Goal: Transaction & Acquisition: Purchase product/service

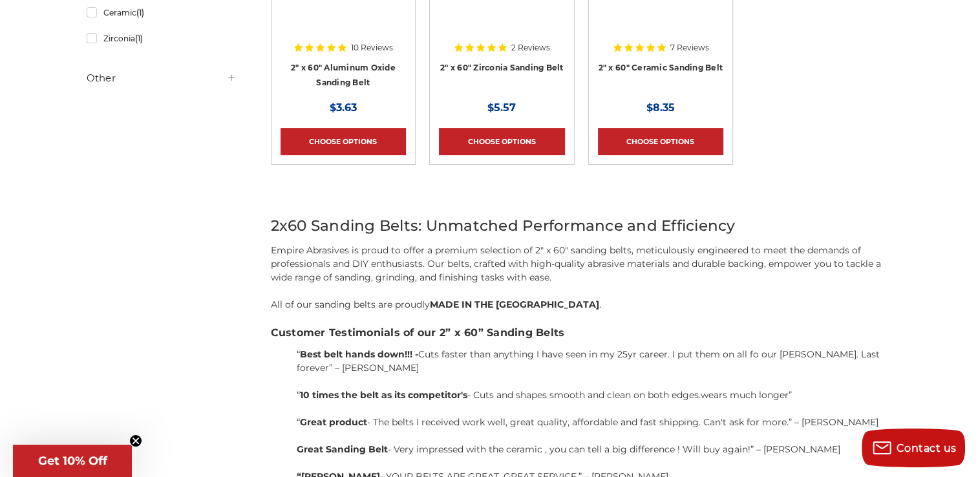
scroll to position [411, 0]
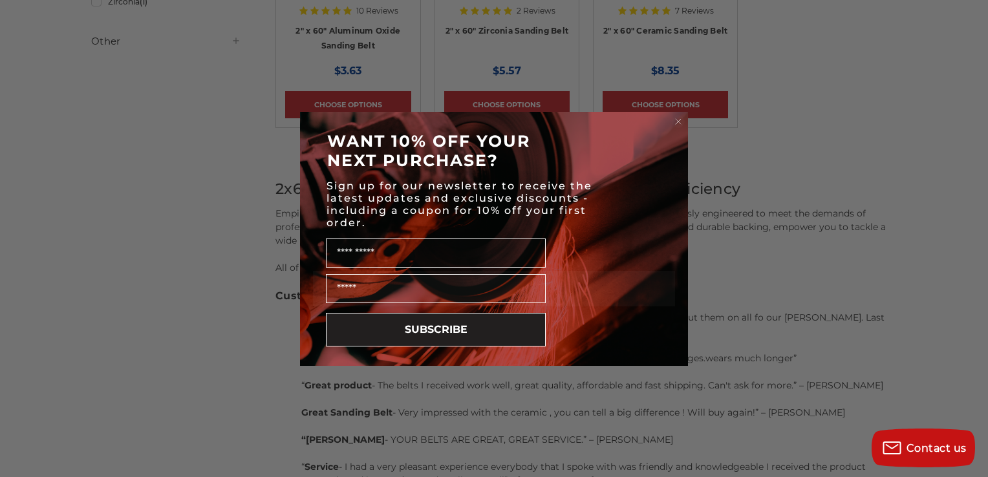
drag, startPoint x: 985, startPoint y: 103, endPoint x: 976, endPoint y: 305, distance: 201.9
click at [976, 305] on html "Free Shipping on orders over $149 CONTACT US Monday - Friday (excluding holiday…" at bounding box center [494, 232] width 988 height 1286
click at [678, 119] on circle "Close dialog" at bounding box center [678, 121] width 12 height 12
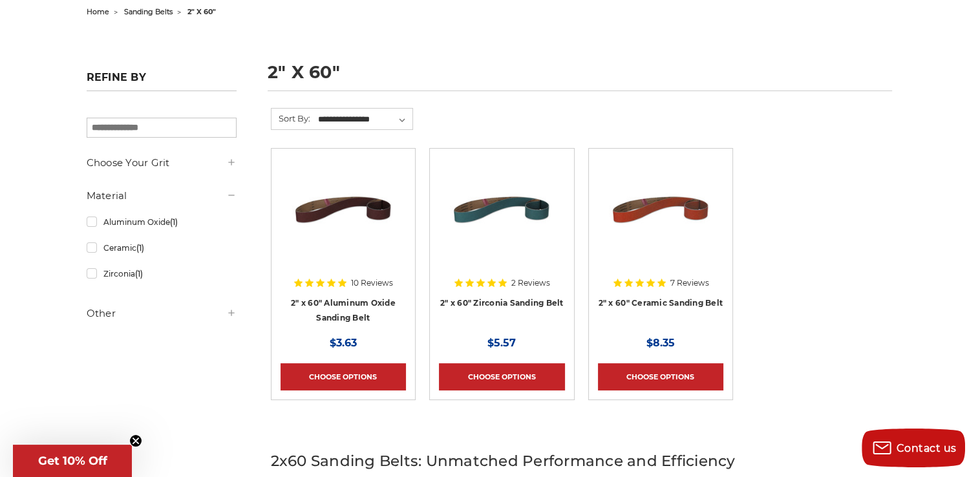
scroll to position [0, 0]
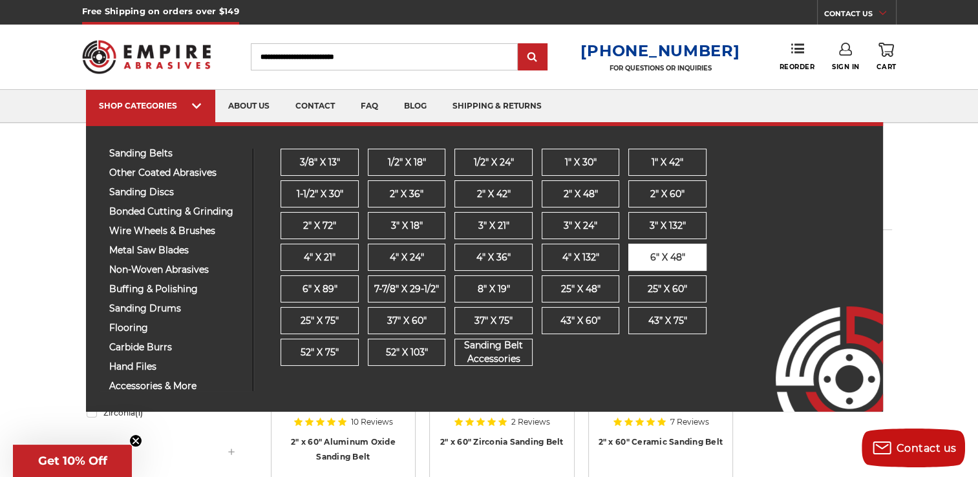
click at [676, 251] on span "6" x 48"" at bounding box center [667, 258] width 35 height 14
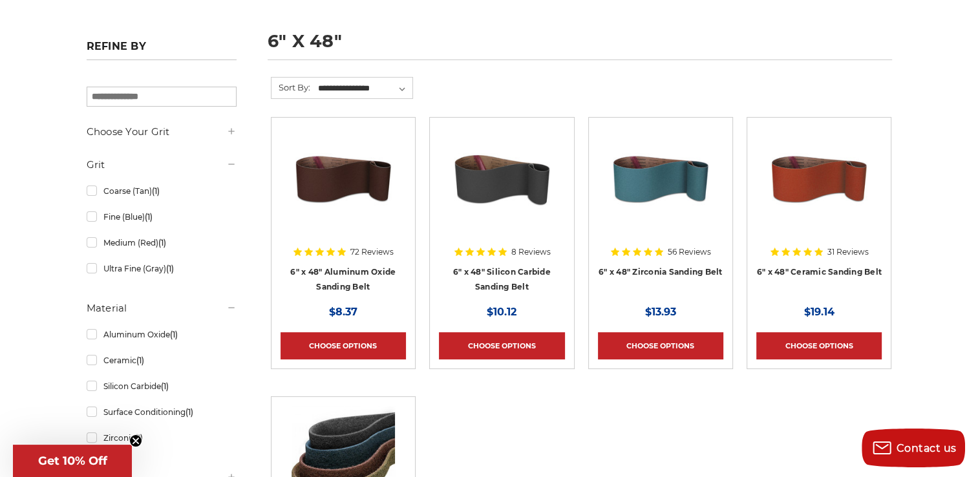
scroll to position [178, 0]
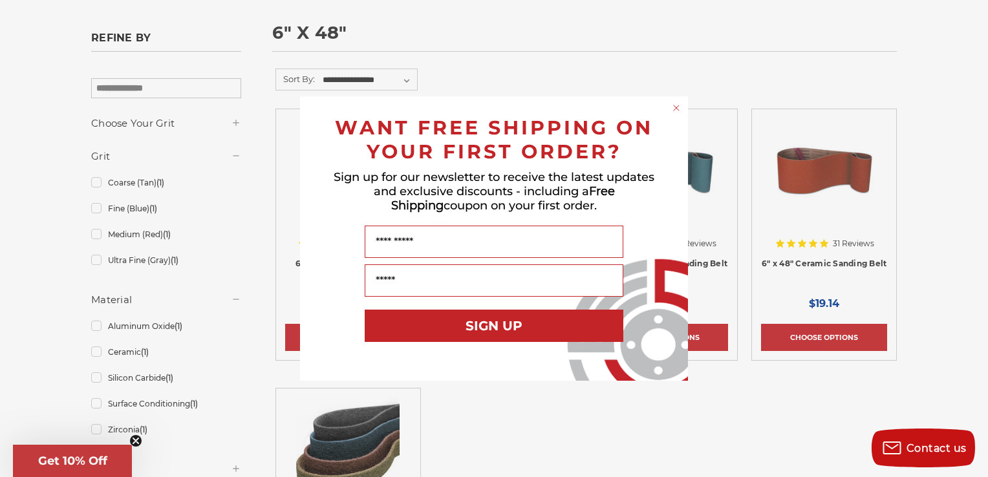
drag, startPoint x: 985, startPoint y: 56, endPoint x: 982, endPoint y: 101, distance: 45.3
click at [679, 105] on icon "Close dialog" at bounding box center [676, 108] width 13 height 13
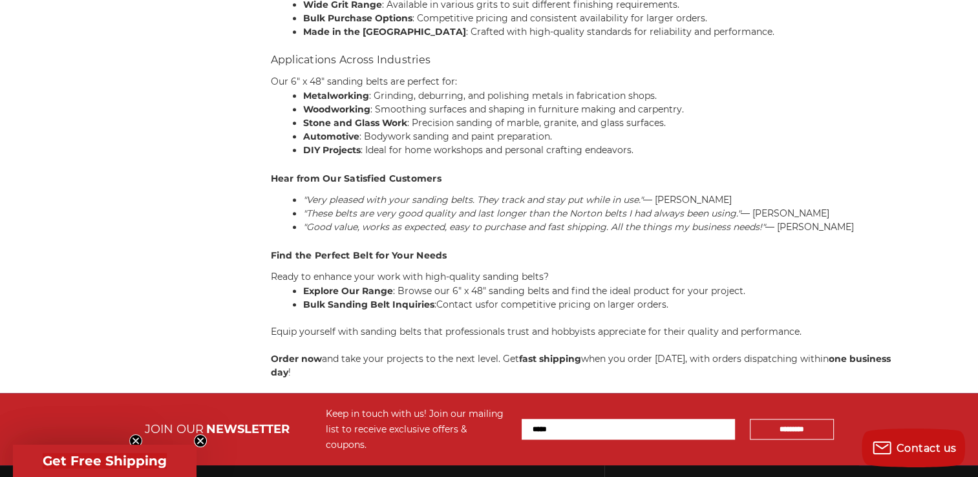
scroll to position [1353, 0]
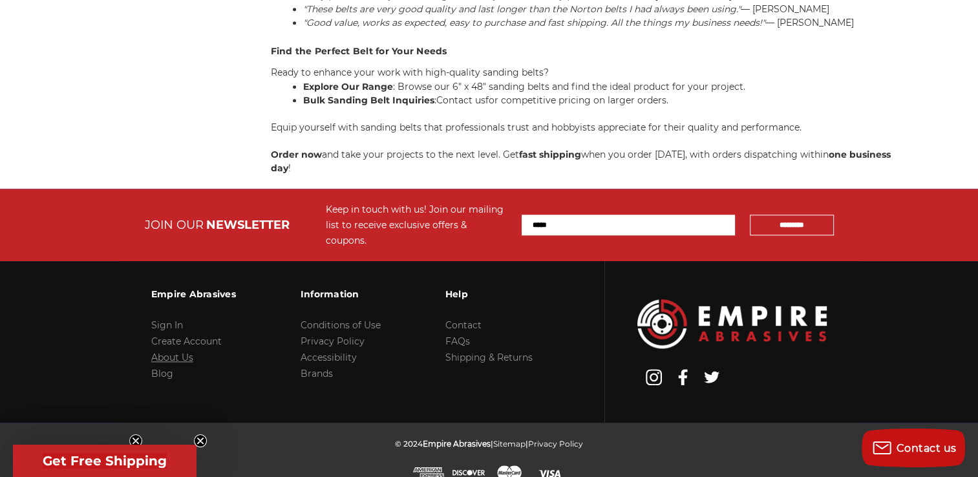
click at [175, 352] on link "About Us" at bounding box center [172, 358] width 42 height 12
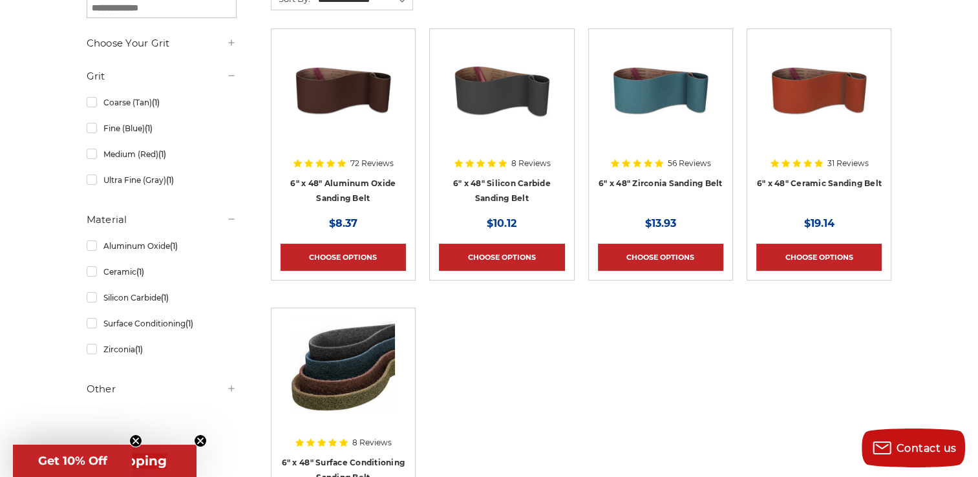
scroll to position [263, 0]
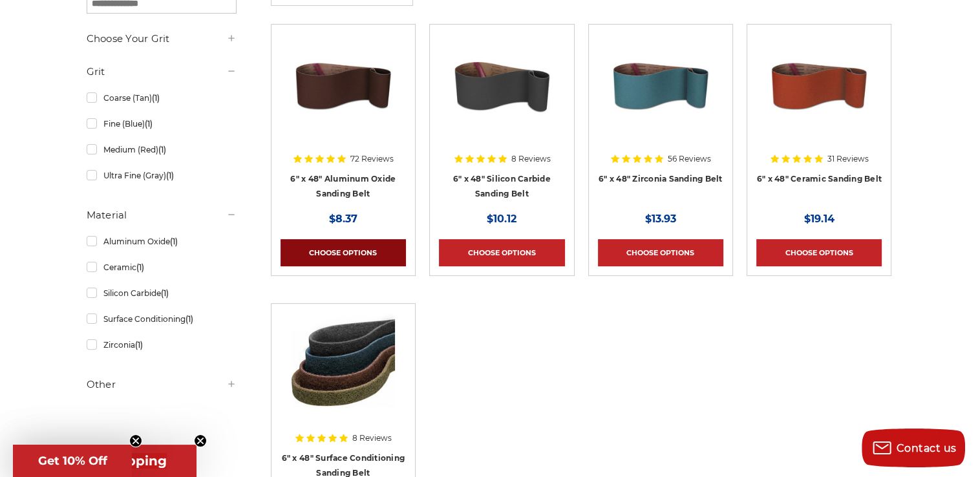
click at [353, 253] on link "Choose Options" at bounding box center [343, 252] width 125 height 27
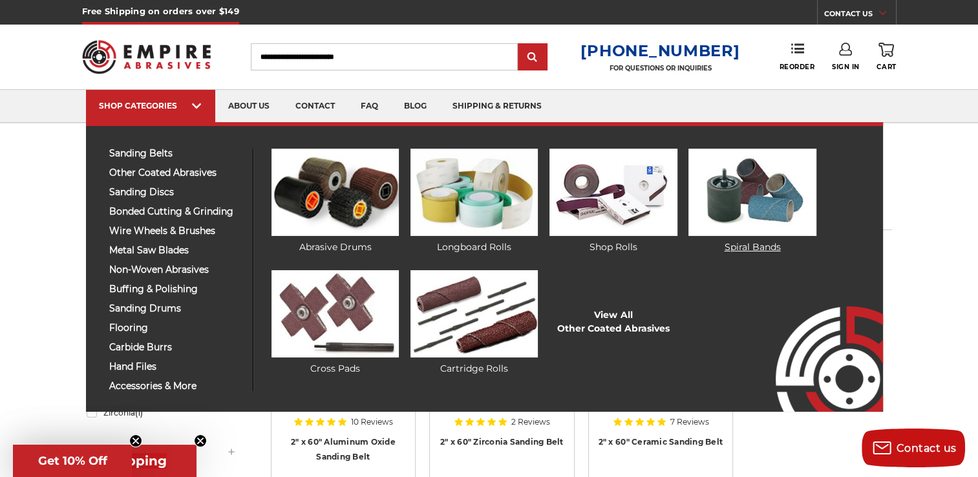
click at [784, 195] on img at bounding box center [752, 192] width 127 height 87
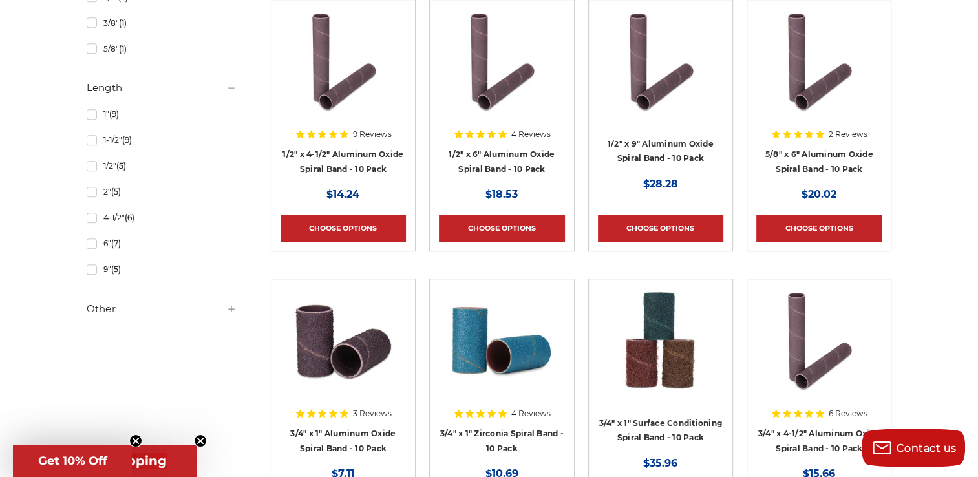
scroll to position [851, 0]
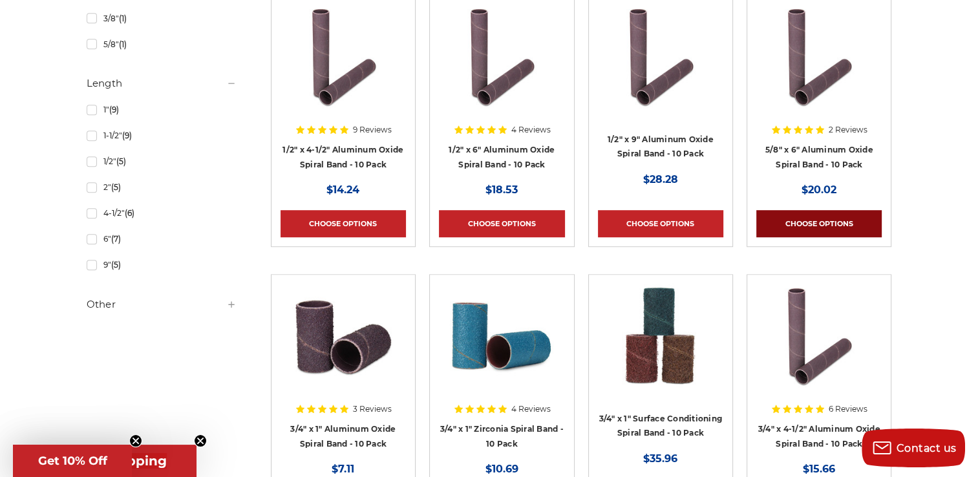
click at [828, 217] on link "Choose Options" at bounding box center [818, 223] width 125 height 27
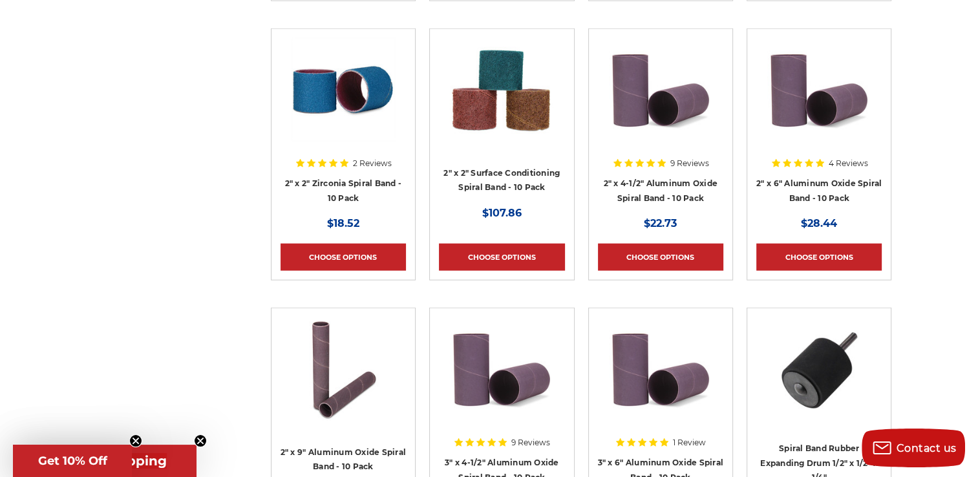
scroll to position [3045, 0]
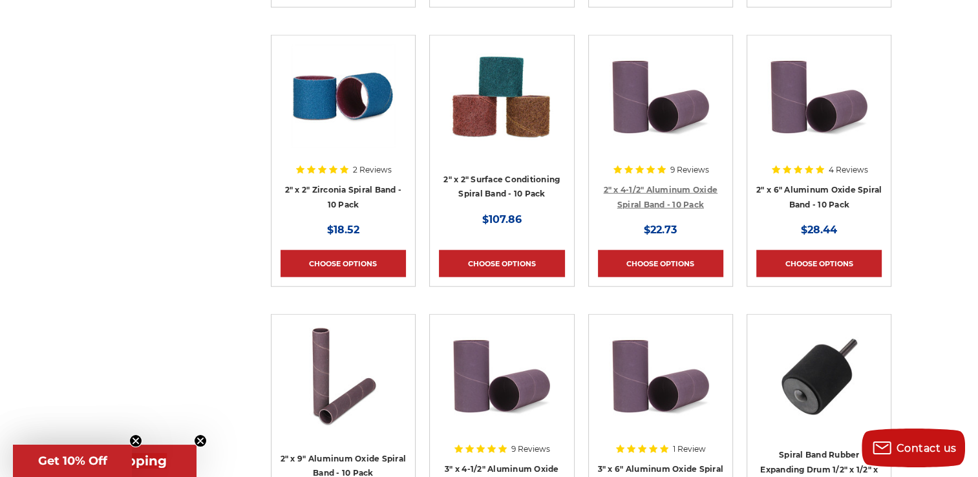
click at [664, 204] on link "2" x 4-1/2" Aluminum Oxide Spiral Band - 10 Pack" at bounding box center [661, 197] width 114 height 25
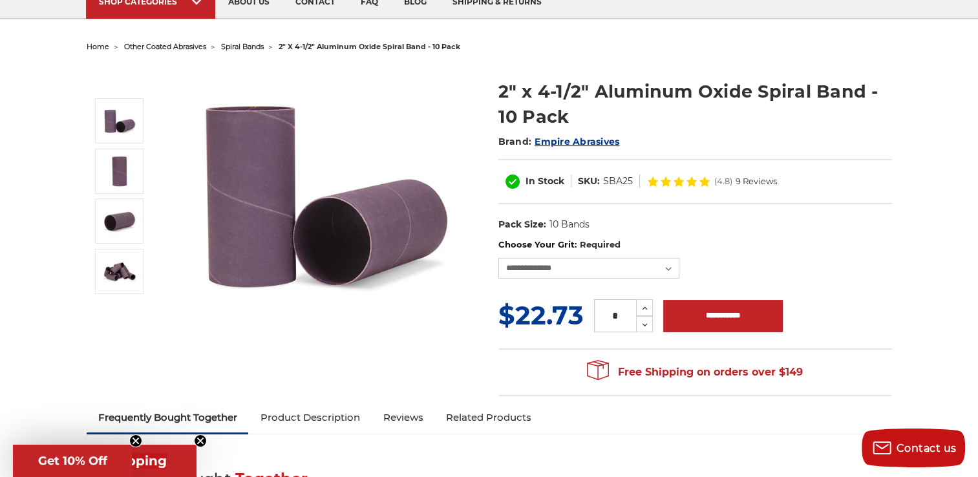
scroll to position [166, 0]
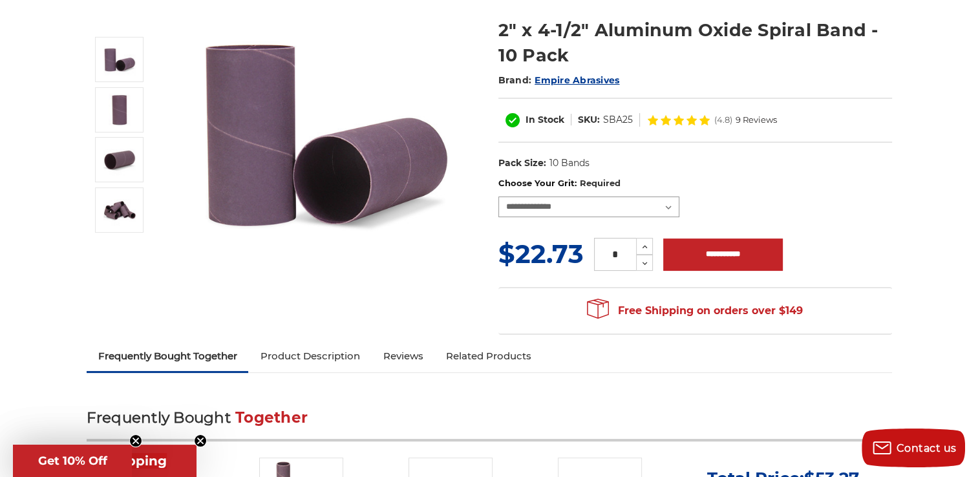
click at [666, 204] on select "**********" at bounding box center [588, 207] width 181 height 21
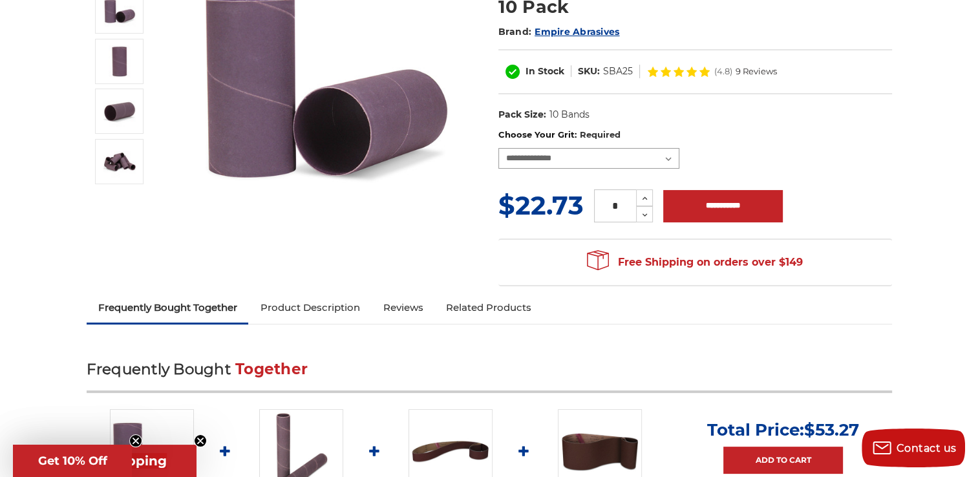
scroll to position [0, 0]
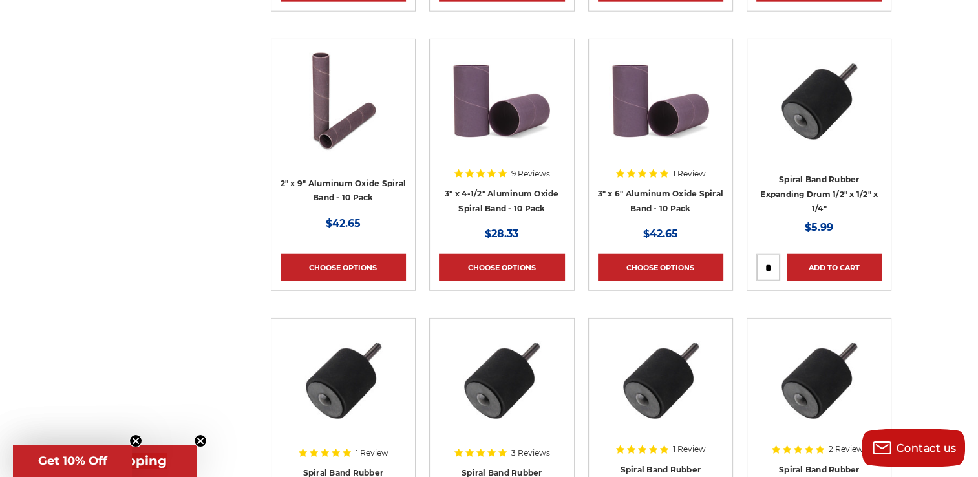
scroll to position [1769, 0]
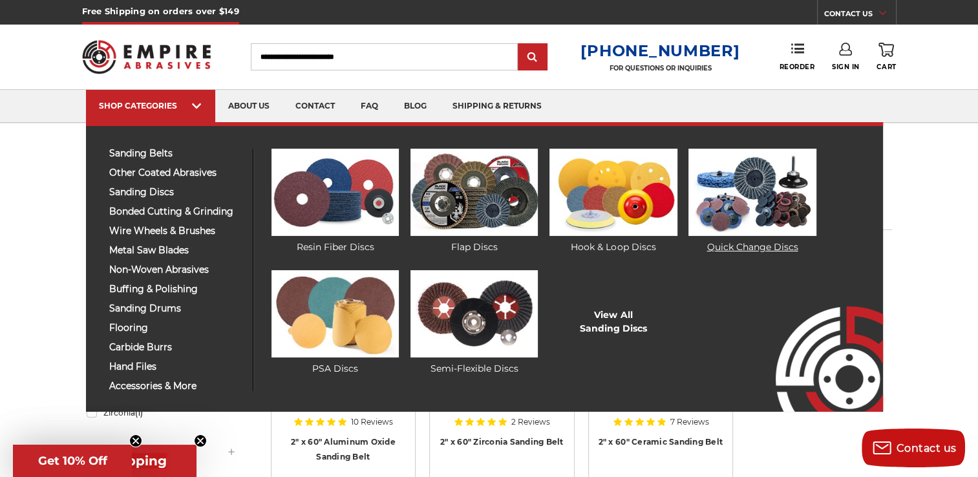
click at [750, 244] on link "Quick Change Discs" at bounding box center [752, 201] width 127 height 105
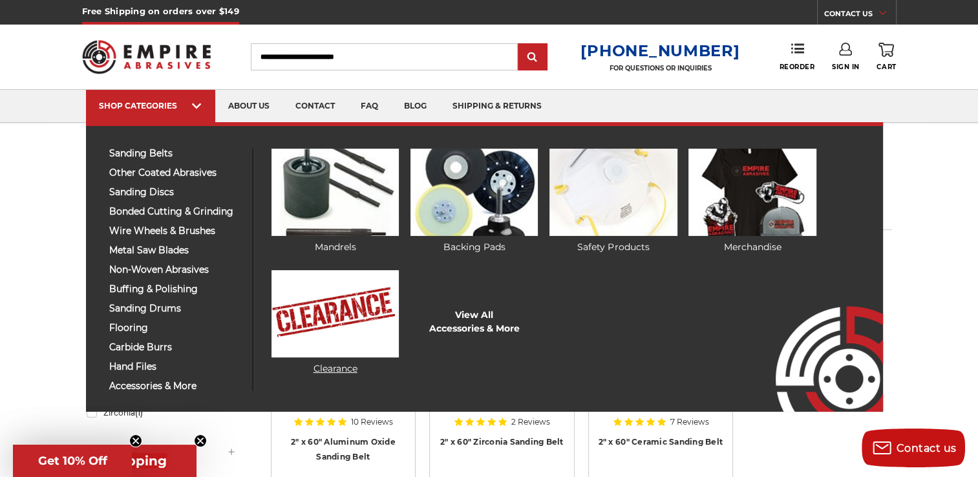
click at [339, 325] on img at bounding box center [335, 313] width 127 height 87
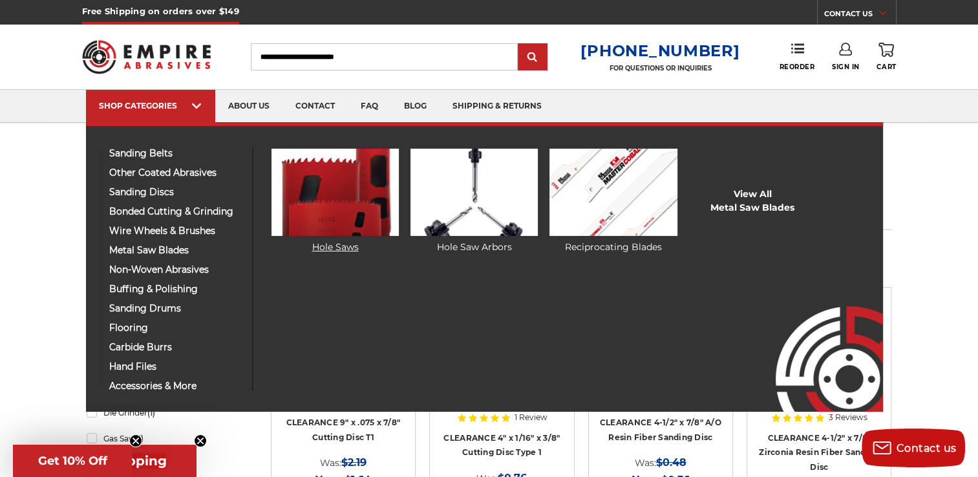
click at [304, 217] on img at bounding box center [335, 192] width 127 height 87
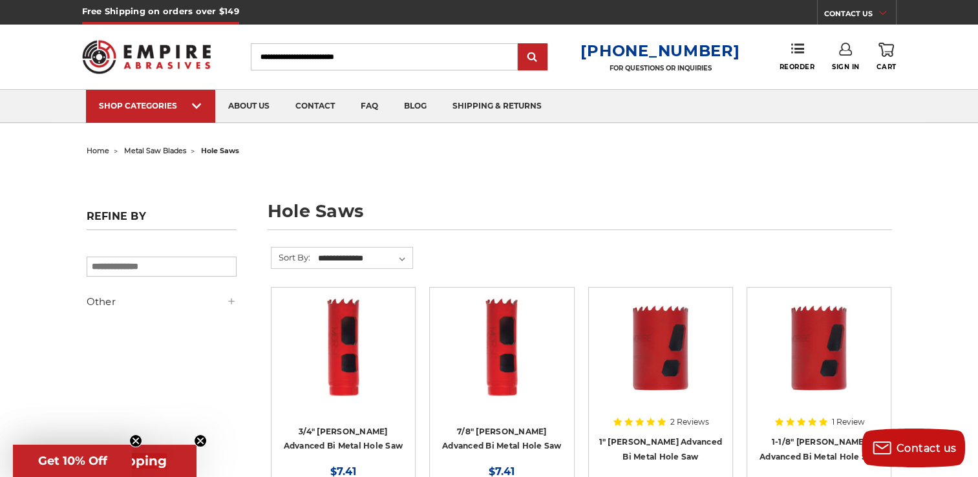
click at [296, 55] on input "Search" at bounding box center [384, 56] width 267 height 27
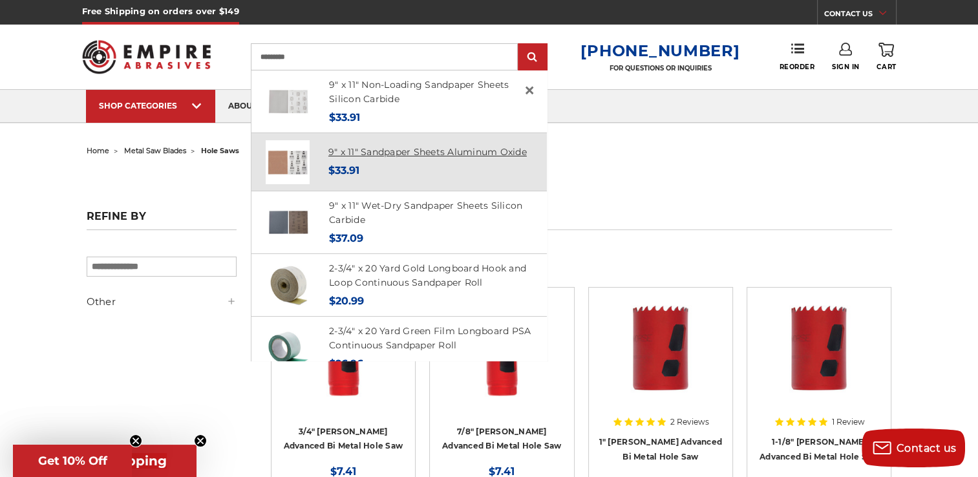
type input "*********"
click at [374, 149] on link "9" x 11" Sandpaper Sheets Aluminum Oxide" at bounding box center [427, 152] width 198 height 12
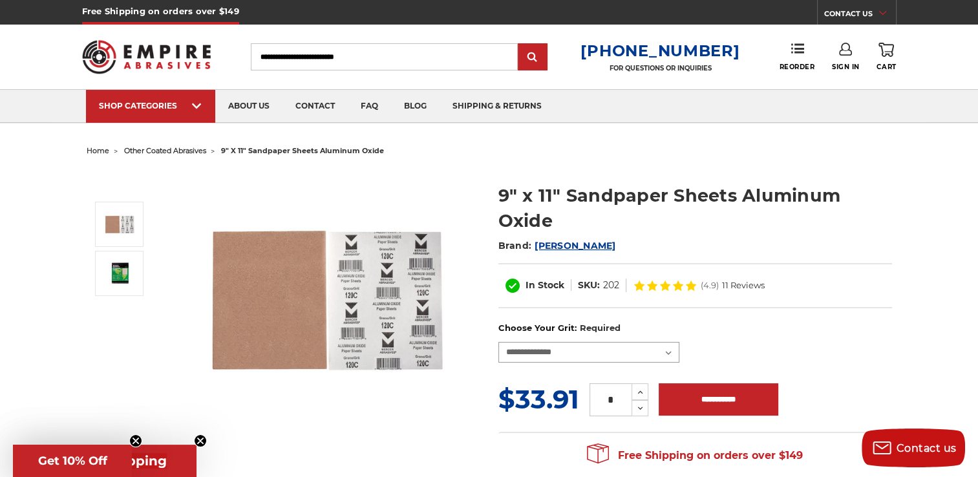
click at [669, 348] on select "**********" at bounding box center [588, 352] width 181 height 21
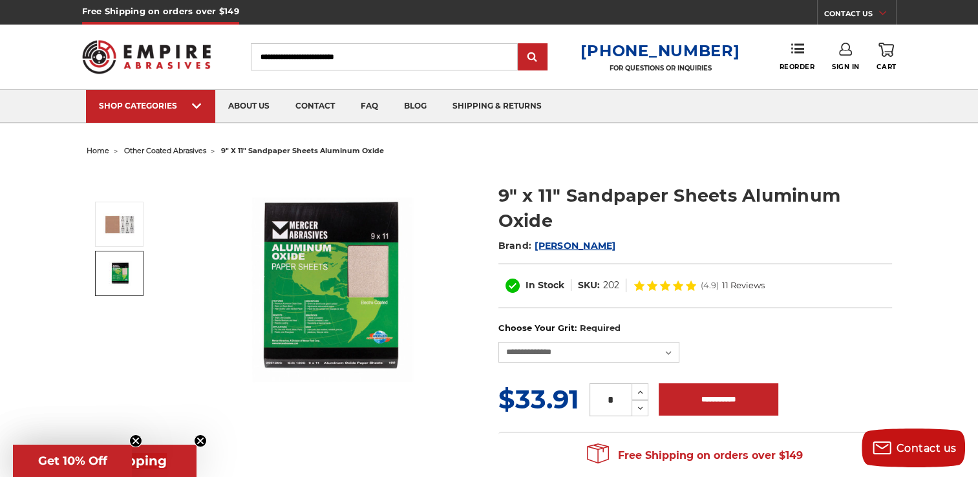
click at [117, 270] on img at bounding box center [119, 273] width 32 height 25
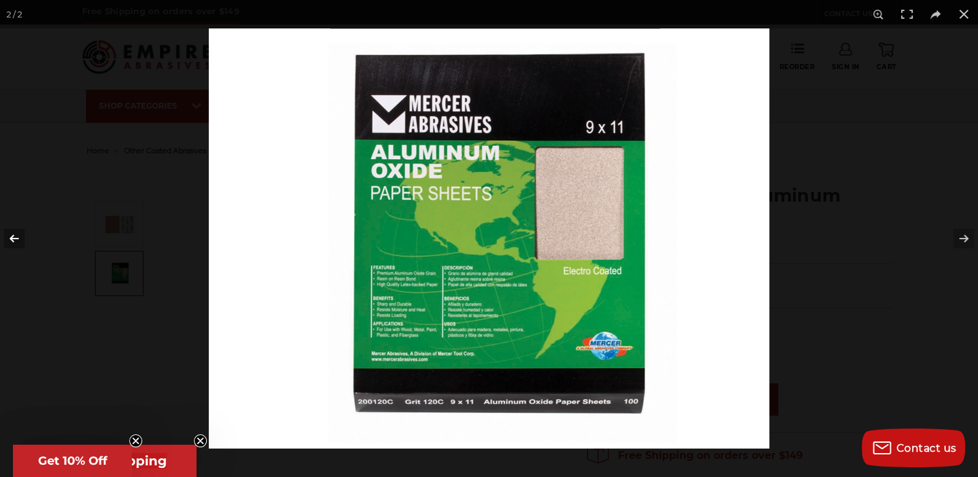
click at [13, 234] on button at bounding box center [22, 238] width 45 height 65
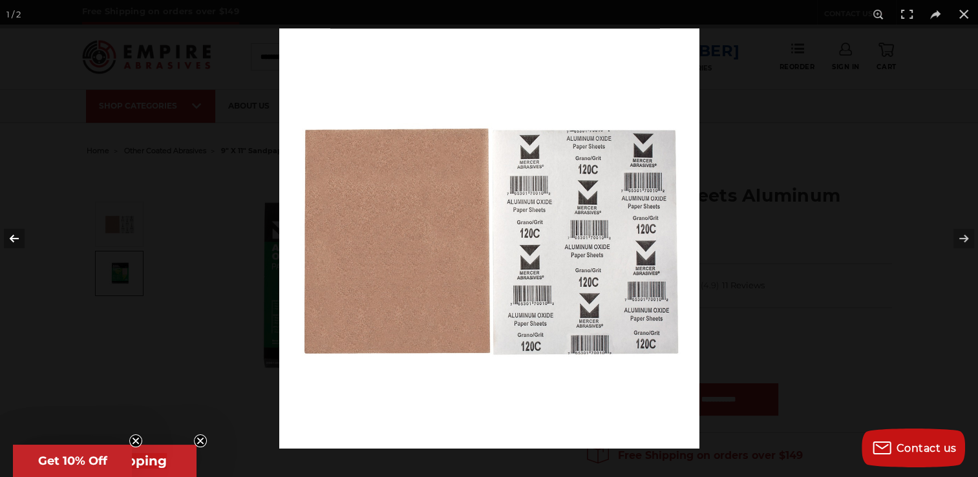
click at [14, 239] on button at bounding box center [22, 238] width 45 height 65
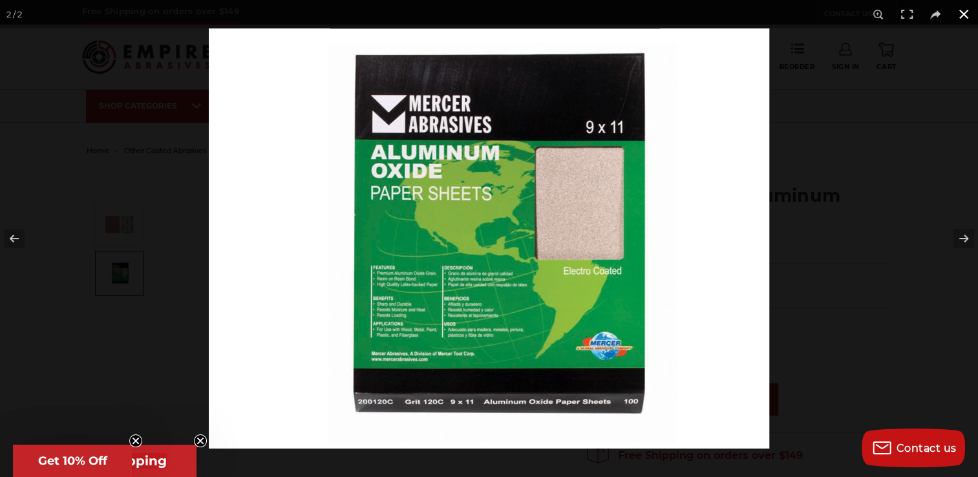
click at [965, 8] on button at bounding box center [964, 14] width 28 height 28
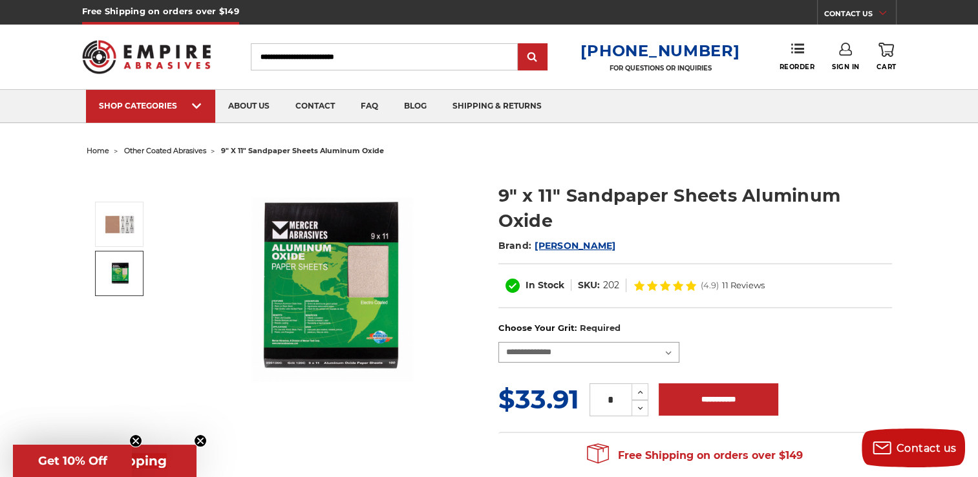
click at [663, 348] on select "**********" at bounding box center [588, 352] width 181 height 21
click at [550, 244] on span "Mercer" at bounding box center [575, 246] width 81 height 12
